Goal: Task Accomplishment & Management: Use online tool/utility

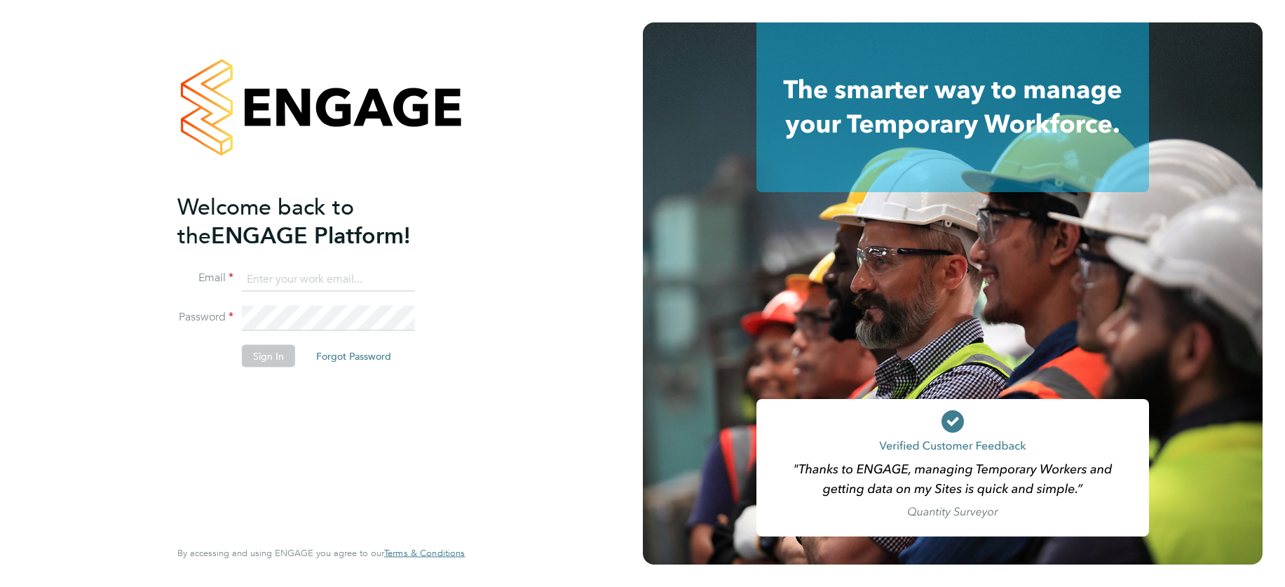
click at [283, 281] on input at bounding box center [328, 278] width 173 height 25
type input "[EMAIL_ADDRESS][DOMAIN_NAME]"
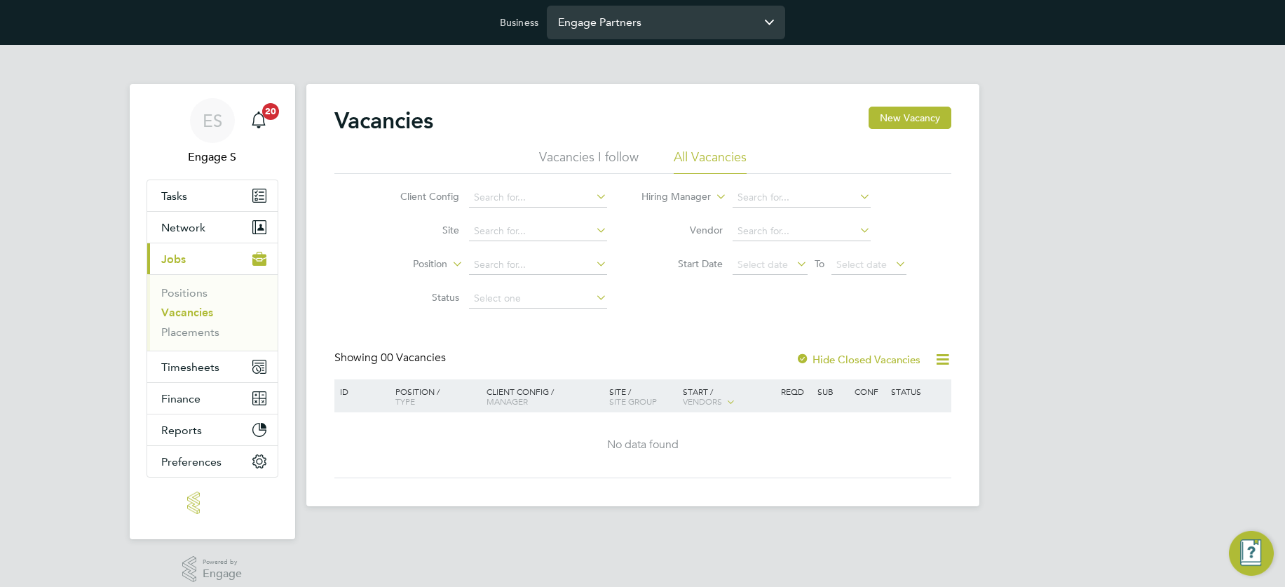
click at [623, 22] on input "Engage Partners" at bounding box center [666, 22] width 238 height 33
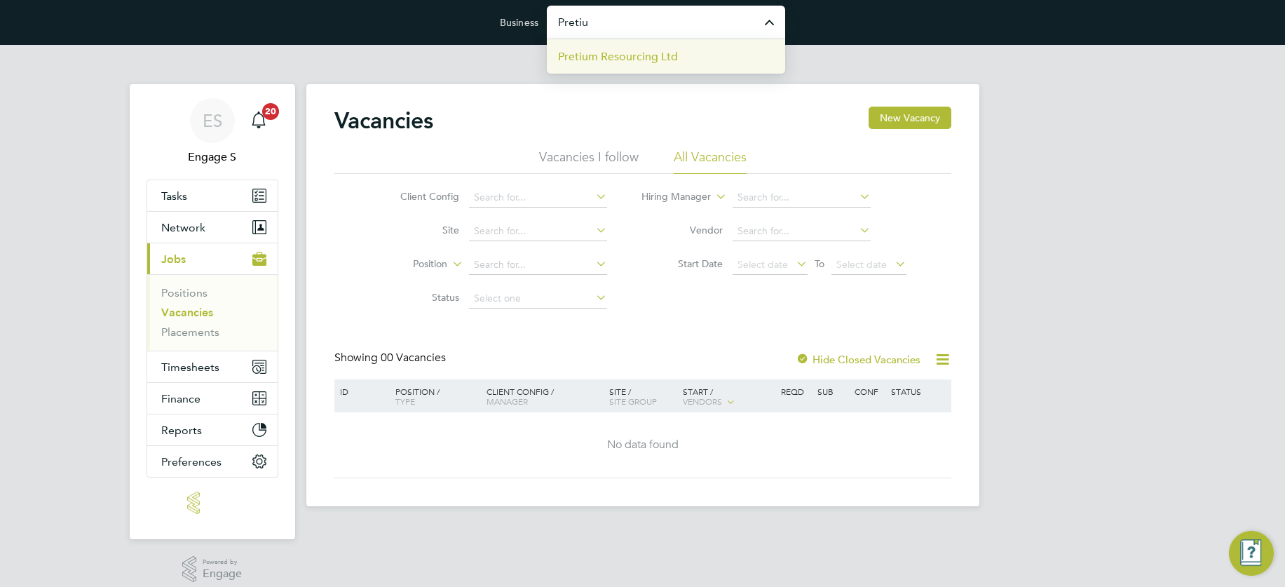
click at [638, 50] on span "Pretium Resourcing Ltd" at bounding box center [618, 56] width 120 height 17
type input "Pretium Resourcing Ltd"
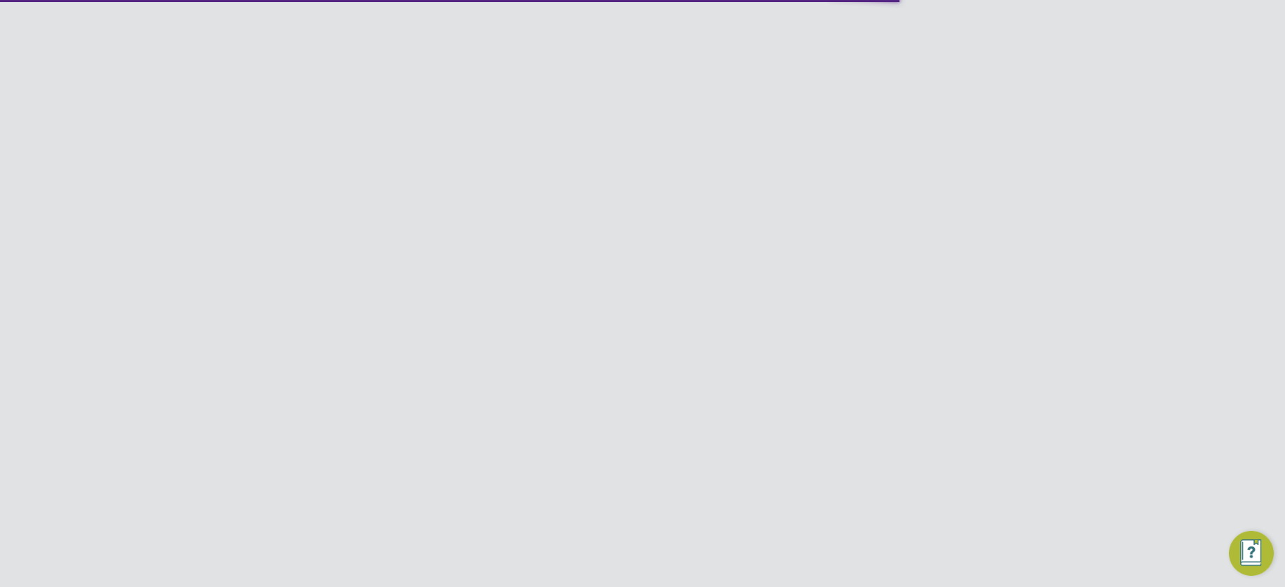
click at [191, 398] on span "Finance" at bounding box center [180, 398] width 39 height 13
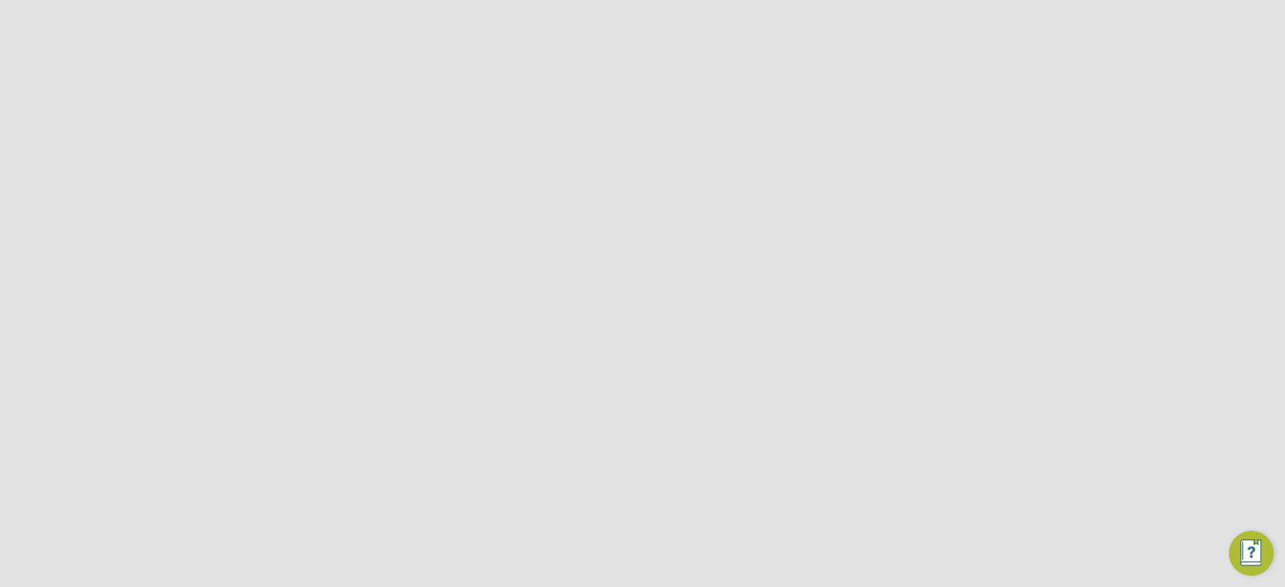
click at [185, 359] on link "Invoices & Credit Notes" at bounding box center [205, 362] width 88 height 27
click at [797, 100] on input at bounding box center [820, 108] width 138 height 20
type input "Apleon"
click at [796, 104] on input at bounding box center [820, 108] width 138 height 20
click at [792, 107] on input at bounding box center [820, 108] width 138 height 20
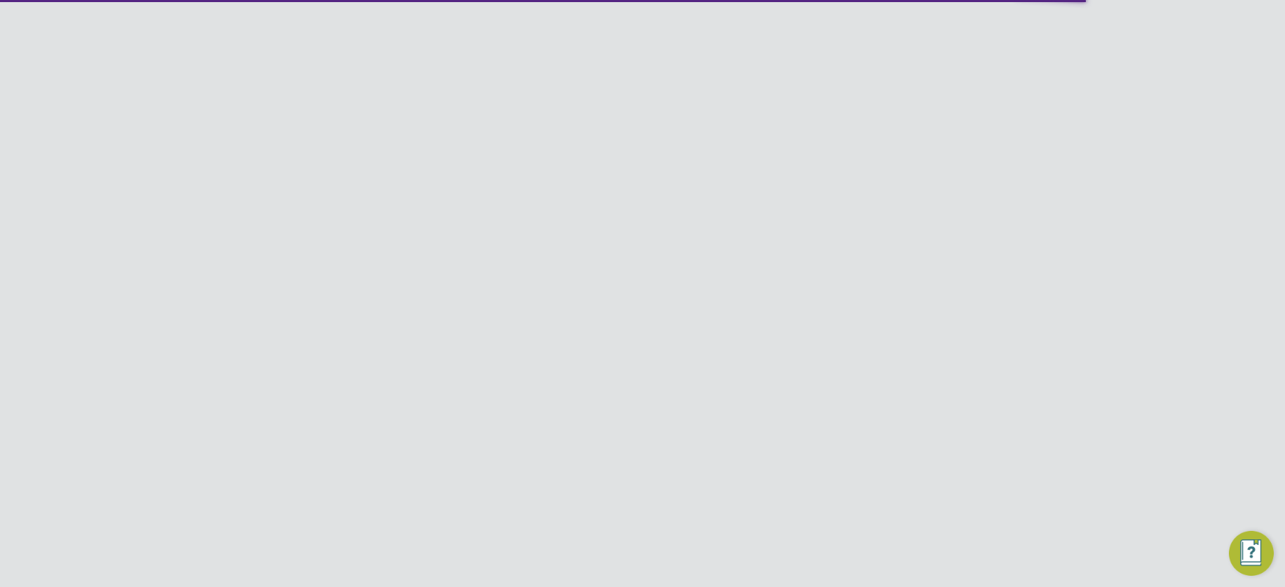
type input "Ap"
click at [689, 66] on li "Issued" at bounding box center [686, 71] width 36 height 25
click at [797, 101] on input at bounding box center [820, 108] width 138 height 20
click at [828, 164] on li "Apleona HSG Limited" at bounding box center [845, 165] width 191 height 19
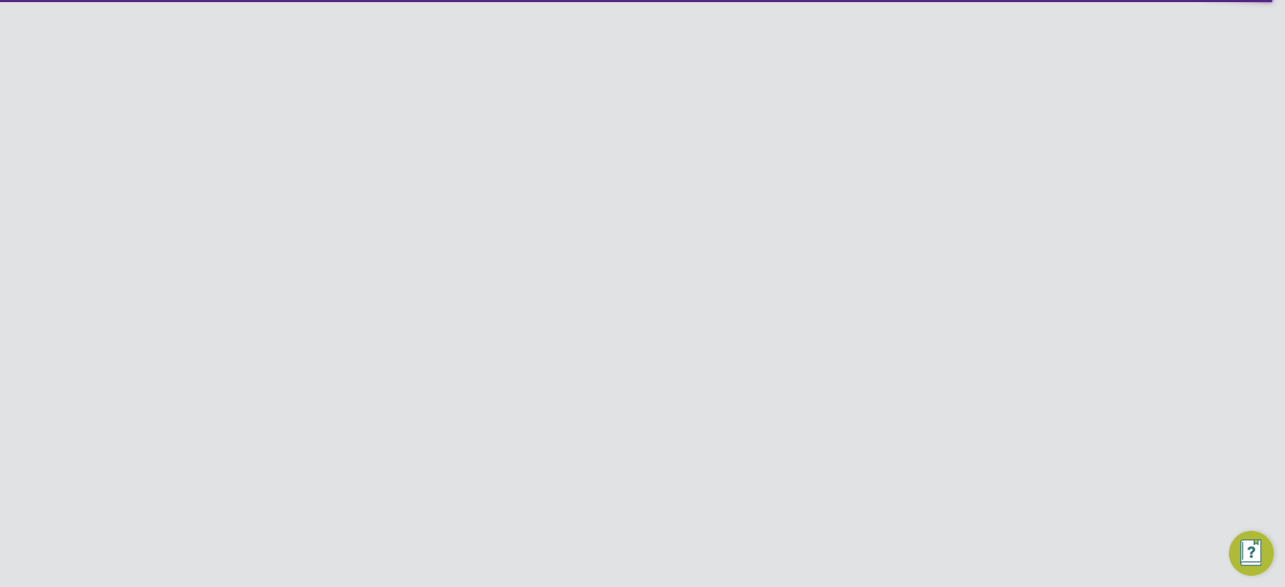
type input "Apleona HSG Limited"
click at [801, 136] on input at bounding box center [820, 142] width 138 height 20
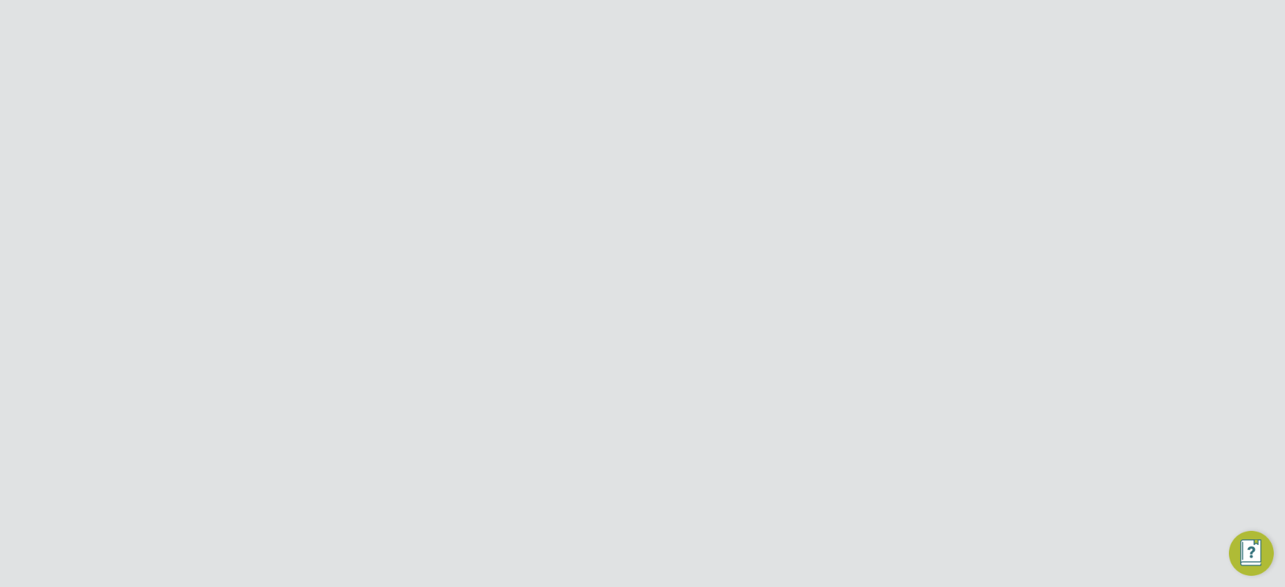
click at [805, 158] on li "Apleo na - Pretium" at bounding box center [820, 160] width 140 height 19
type input "Apleona - Pretium"
click at [525, 211] on input at bounding box center [556, 209] width 138 height 20
click at [514, 246] on li "Unpaid" at bounding box center [557, 246] width 140 height 18
type input "Unpaid"
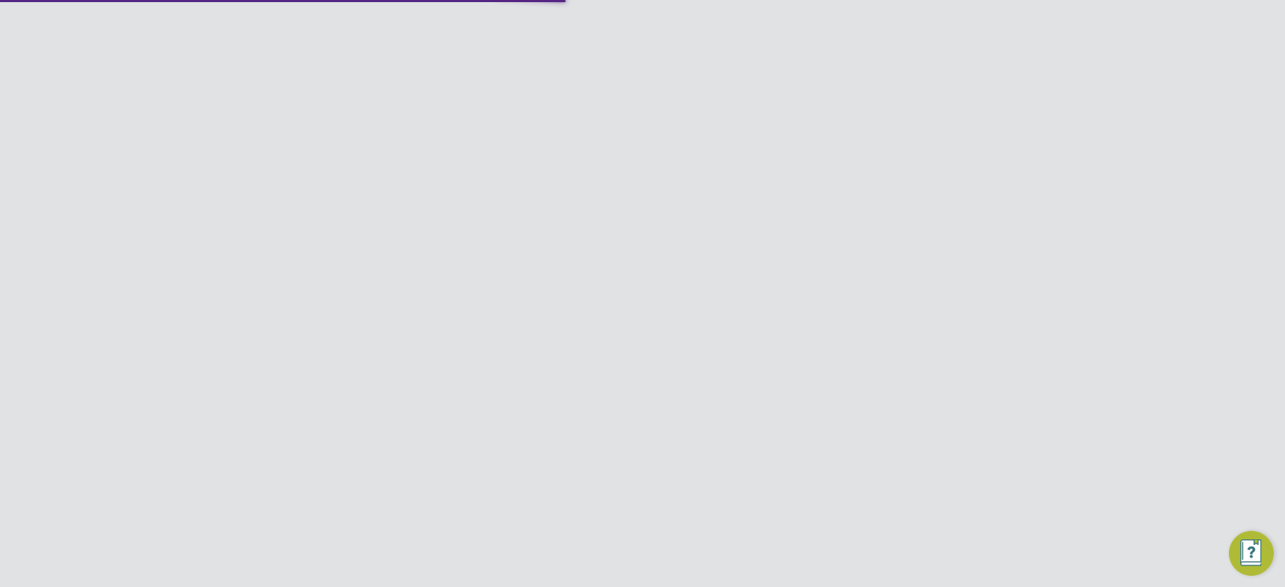
click at [823, 205] on input at bounding box center [820, 209] width 138 height 20
click at [795, 248] on li "Credit notes" at bounding box center [820, 246] width 140 height 18
type input "Credit notes"
click at [566, 207] on input at bounding box center [556, 209] width 138 height 20
click at [530, 243] on li "Unpaid" at bounding box center [557, 246] width 140 height 18
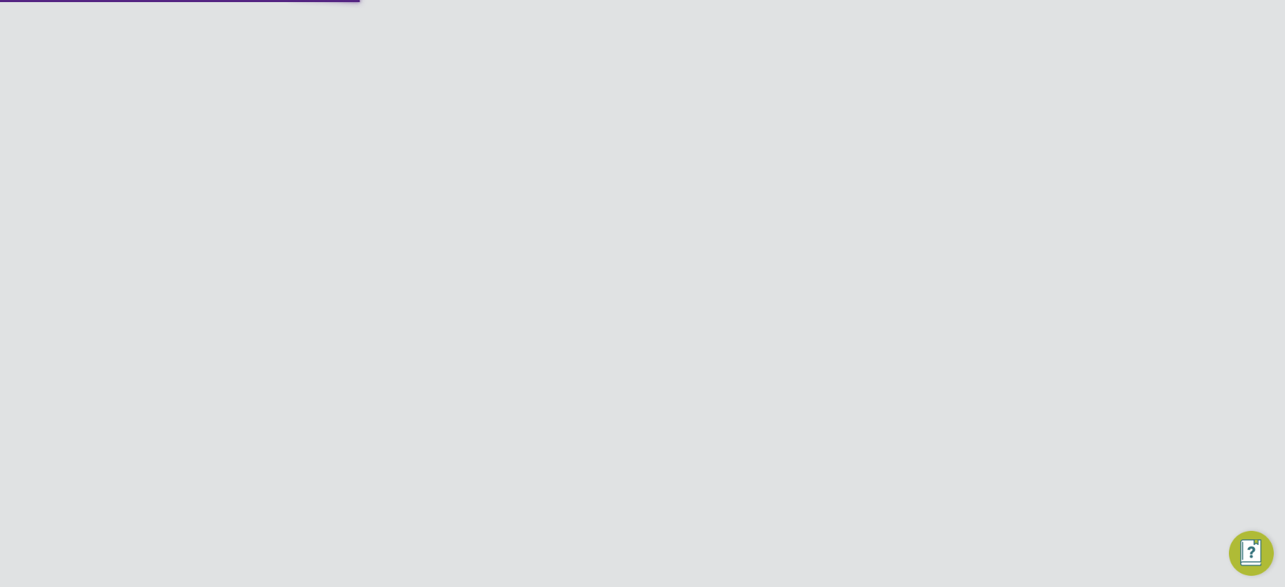
type input "Unpaid"
click at [940, 269] on icon at bounding box center [943, 270] width 18 height 18
click at [870, 299] on li "Download Invoices" at bounding box center [878, 303] width 140 height 20
